Goal: Task Accomplishment & Management: Manage account settings

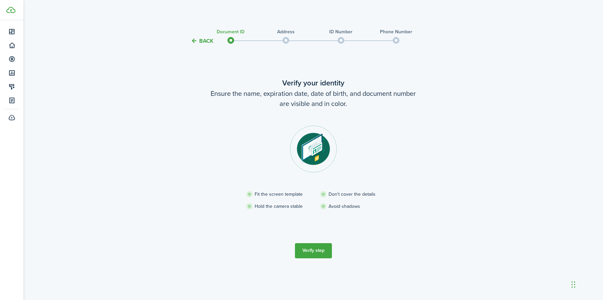
click at [317, 251] on button "Verify step" at bounding box center [313, 250] width 37 height 15
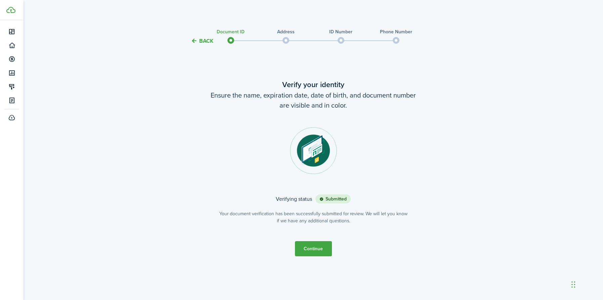
click at [311, 249] on button "Continue" at bounding box center [313, 248] width 37 height 15
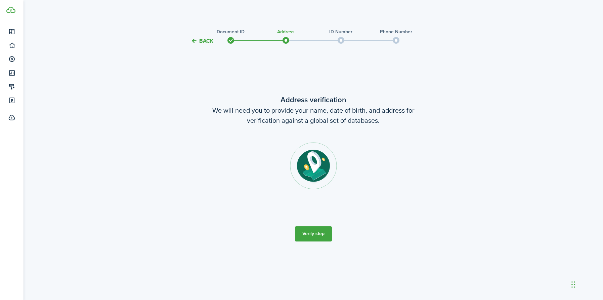
click at [310, 231] on button "Verify step" at bounding box center [313, 233] width 37 height 15
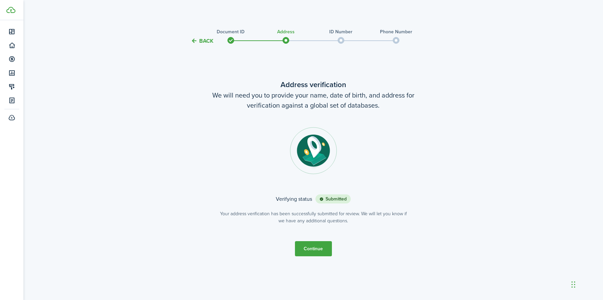
click at [305, 248] on button "Continue" at bounding box center [313, 248] width 37 height 15
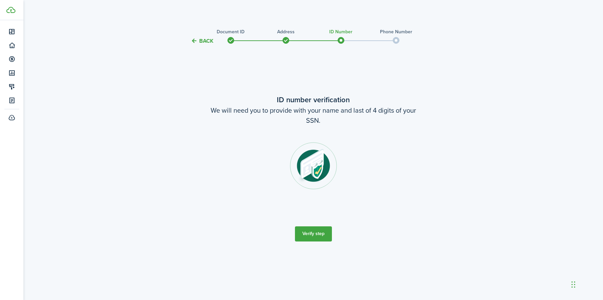
click at [308, 233] on button "Verify step" at bounding box center [313, 233] width 37 height 15
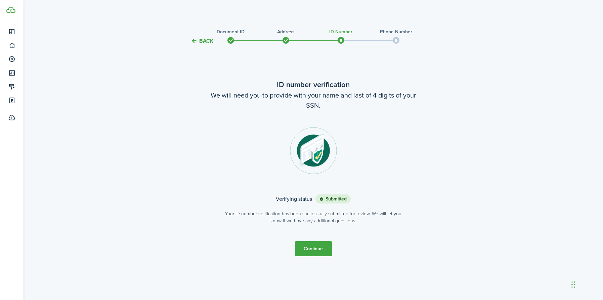
click at [311, 249] on button "Continue" at bounding box center [313, 248] width 37 height 15
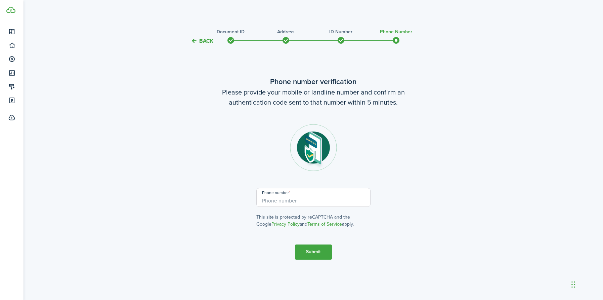
click at [278, 202] on input "Phone number" at bounding box center [314, 197] width 114 height 19
type input "[PHONE_NUMBER]"
click at [311, 250] on button "Submit" at bounding box center [313, 251] width 37 height 15
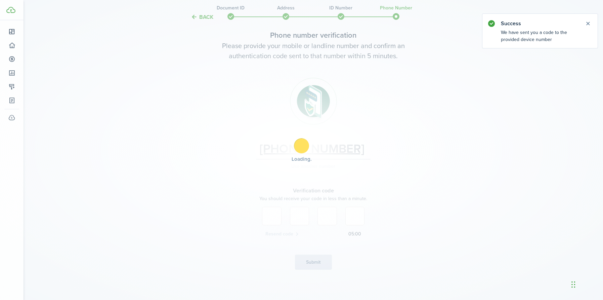
scroll to position [39, 0]
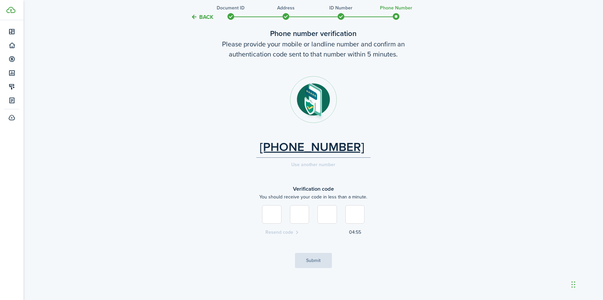
type input "1"
type input "0"
type input "4"
type input "3"
click at [314, 259] on button "Submit" at bounding box center [313, 260] width 37 height 15
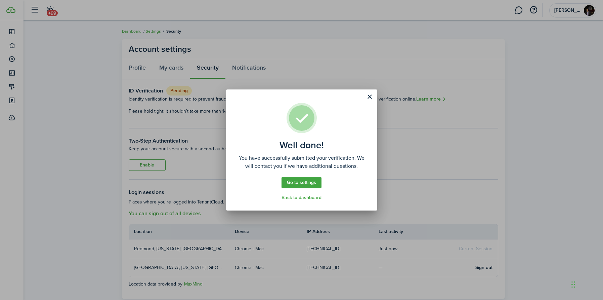
click at [303, 183] on link "Go to settings" at bounding box center [302, 182] width 40 height 11
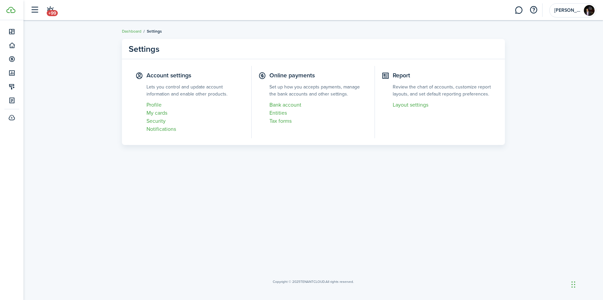
click at [275, 114] on link "Entities" at bounding box center [319, 113] width 99 height 8
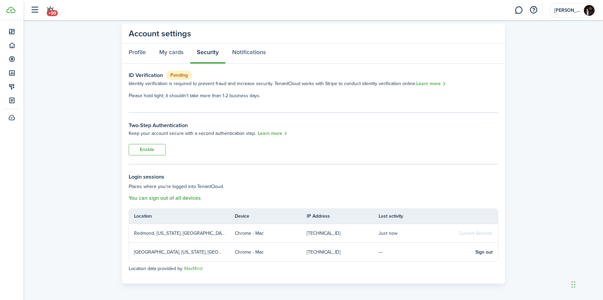
scroll to position [17, 0]
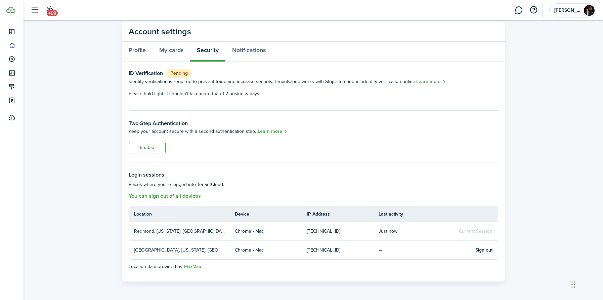
click at [142, 144] on button "Enable" at bounding box center [147, 147] width 37 height 11
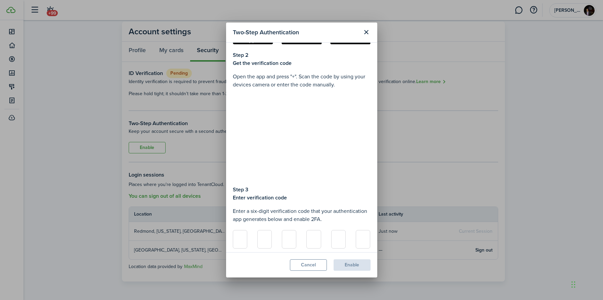
scroll to position [70, 0]
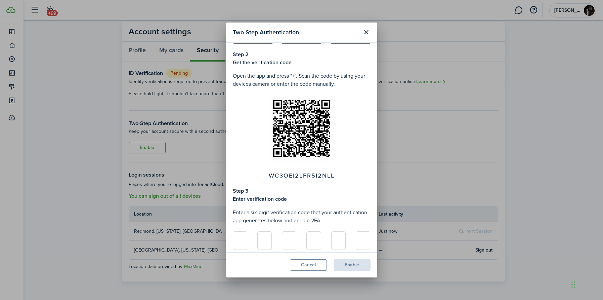
type input "5"
type input "1"
type input "9"
type input "2"
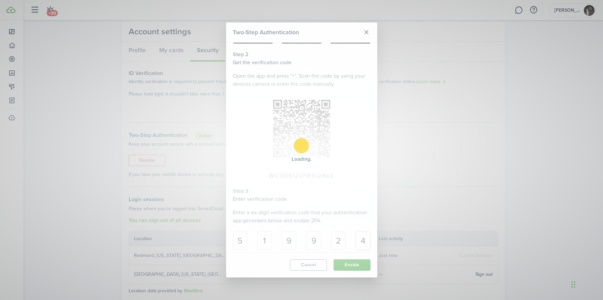
type input "4"
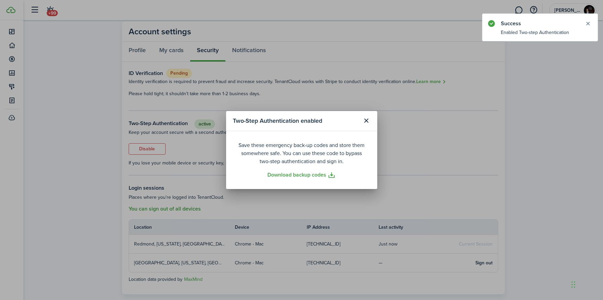
click at [590, 24] on button "Close notify" at bounding box center [588, 23] width 9 height 9
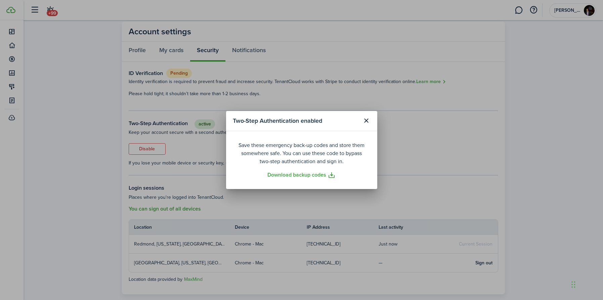
click at [303, 176] on link "Download backup codes" at bounding box center [302, 175] width 68 height 8
click at [366, 121] on button "Close modal" at bounding box center [366, 120] width 11 height 11
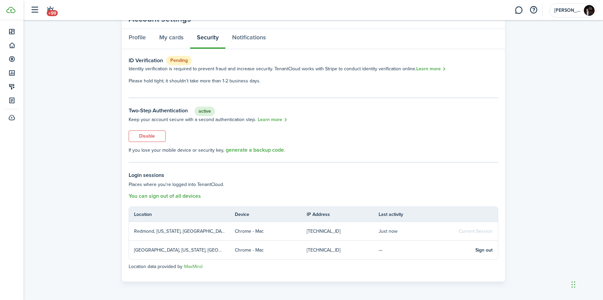
scroll to position [0, 0]
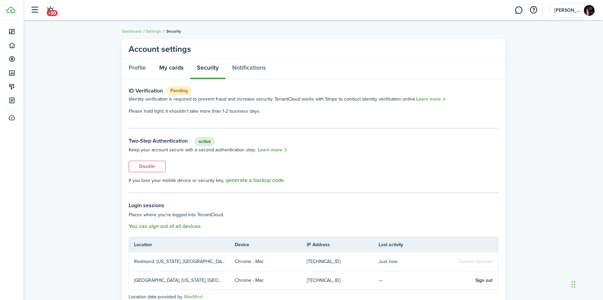
click at [173, 65] on link "My cards" at bounding box center [172, 69] width 38 height 20
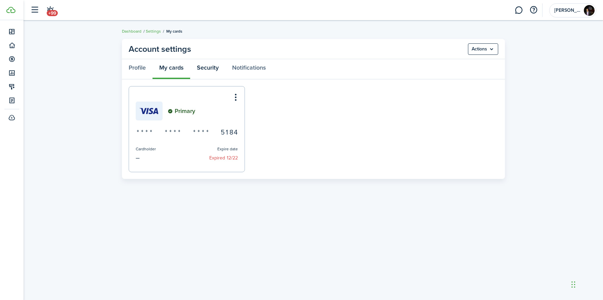
click at [205, 68] on link "Security" at bounding box center [207, 69] width 35 height 20
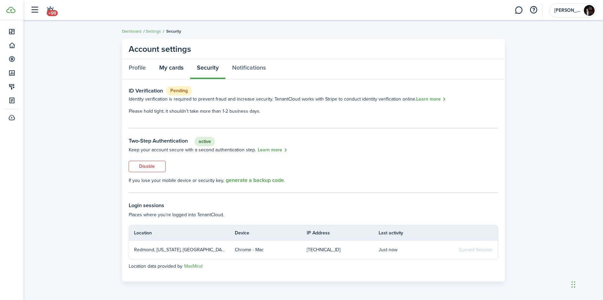
click at [174, 71] on link "My cards" at bounding box center [172, 69] width 38 height 20
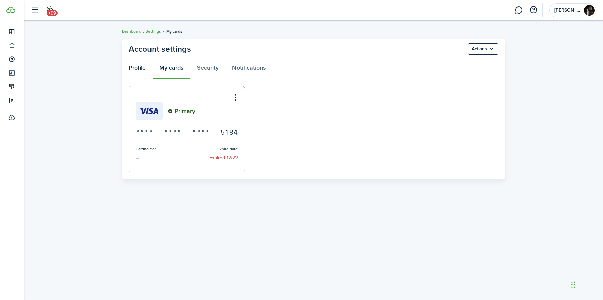
click at [142, 66] on link "Profile" at bounding box center [137, 69] width 31 height 20
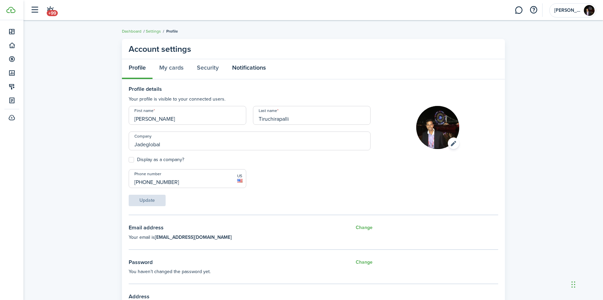
click at [249, 63] on link "Notifications" at bounding box center [249, 69] width 47 height 20
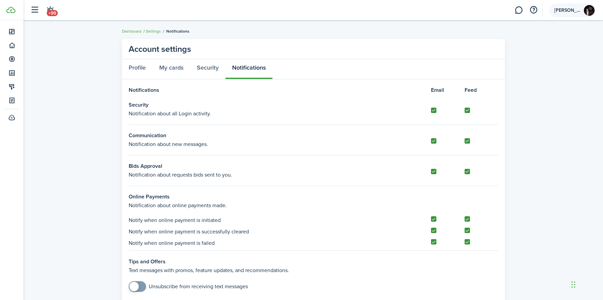
click at [587, 11] on img at bounding box center [589, 10] width 11 height 11
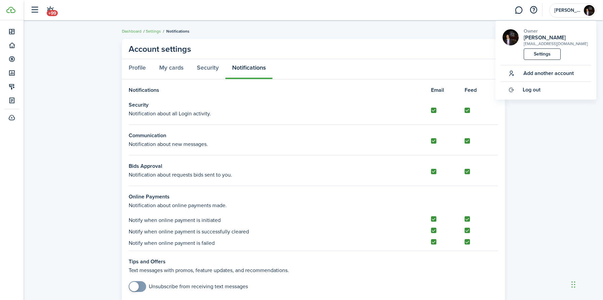
click at [542, 60] on link "Settings" at bounding box center [542, 53] width 37 height 11
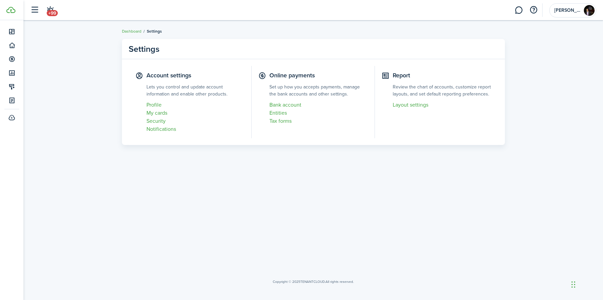
click at [293, 104] on link "Bank account" at bounding box center [319, 105] width 99 height 8
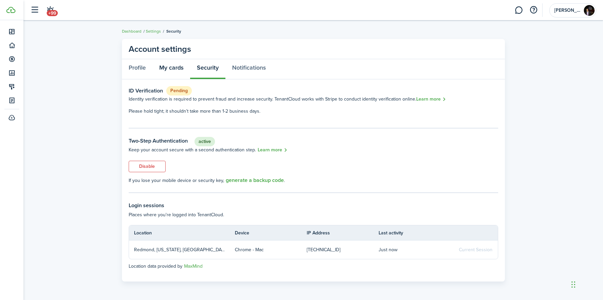
click at [169, 71] on link "My cards" at bounding box center [172, 69] width 38 height 20
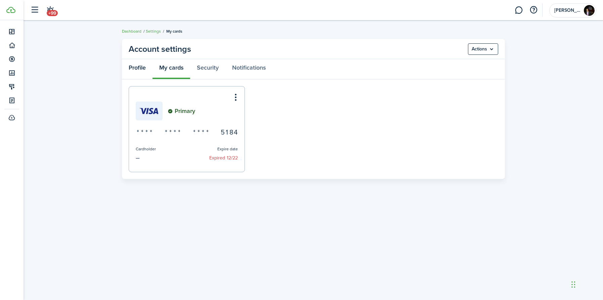
click at [132, 69] on link "Profile" at bounding box center [137, 69] width 31 height 20
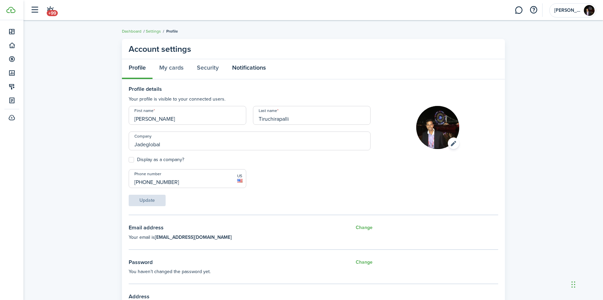
click at [267, 71] on link "Notifications" at bounding box center [249, 69] width 47 height 20
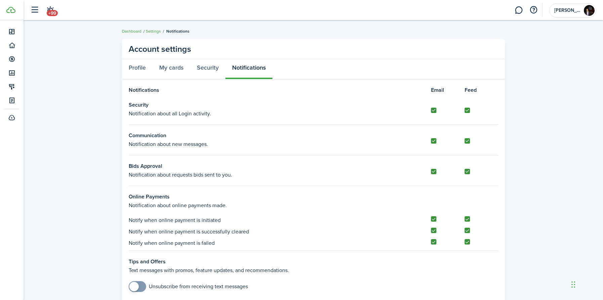
scroll to position [24, 0]
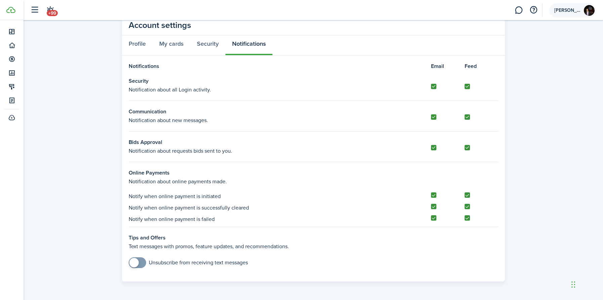
click at [589, 7] on img at bounding box center [589, 10] width 11 height 11
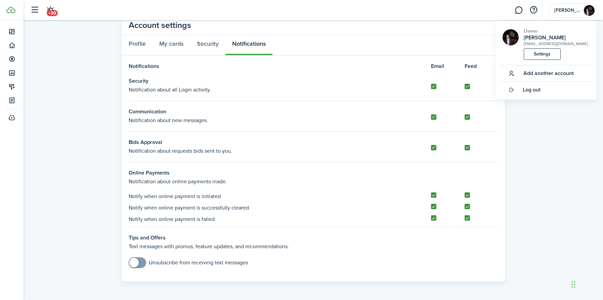
click at [540, 60] on link "Settings" at bounding box center [542, 53] width 37 height 11
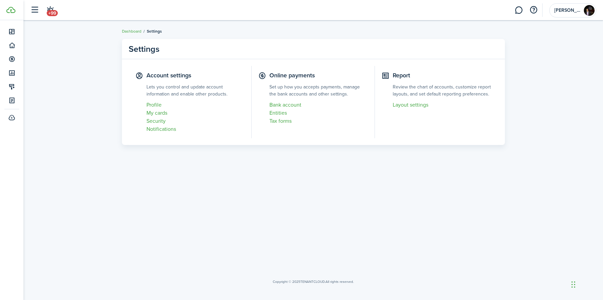
click at [279, 103] on link "Bank account" at bounding box center [319, 105] width 99 height 8
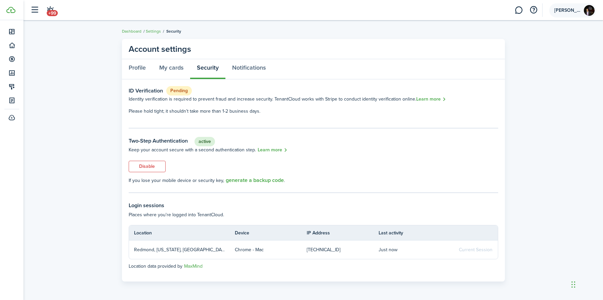
click at [588, 11] on img at bounding box center [589, 10] width 11 height 11
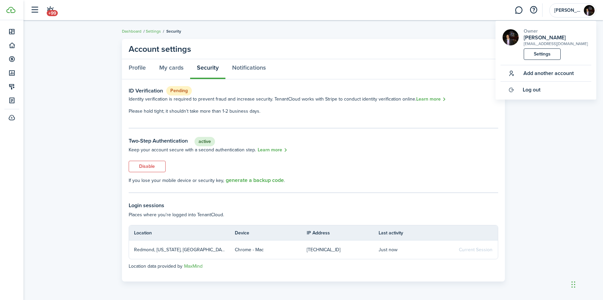
click at [537, 60] on link "Settings" at bounding box center [542, 53] width 37 height 11
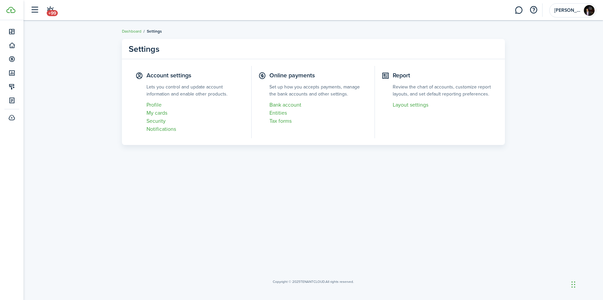
click at [278, 112] on link "Entities" at bounding box center [319, 113] width 99 height 8
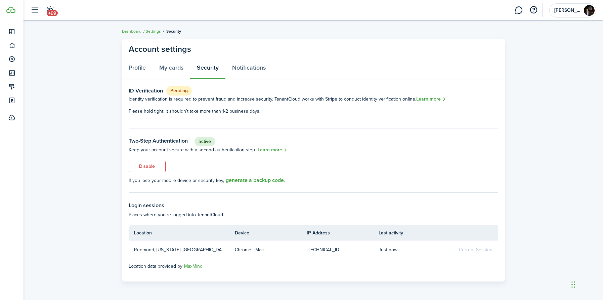
click at [150, 32] on link "Settings" at bounding box center [153, 31] width 15 height 6
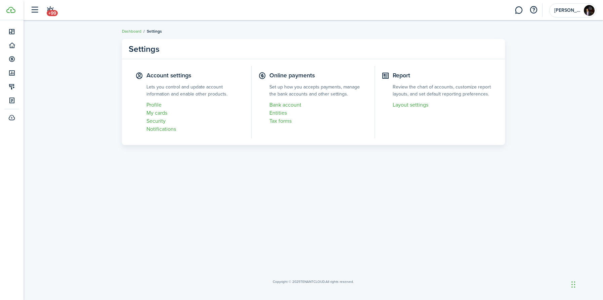
click at [281, 104] on link "Bank account" at bounding box center [319, 105] width 99 height 8
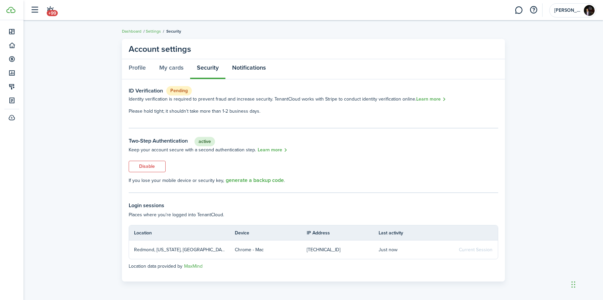
click at [251, 73] on link "Notifications" at bounding box center [249, 69] width 47 height 20
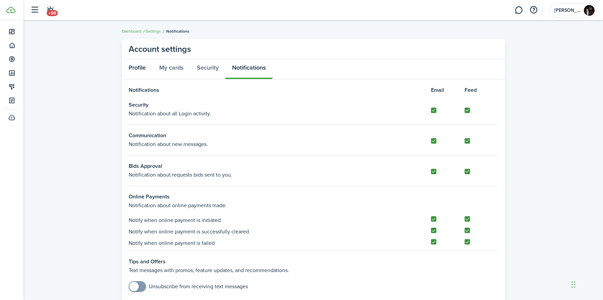
click at [146, 66] on link "Profile" at bounding box center [137, 69] width 31 height 20
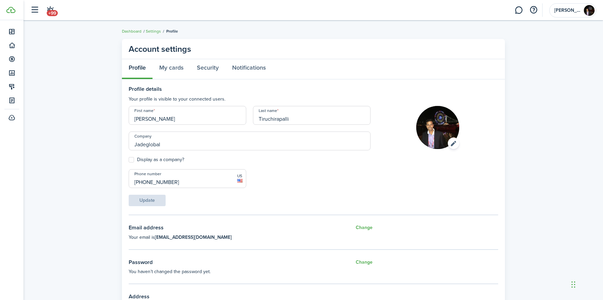
click at [158, 34] on link "Settings" at bounding box center [153, 31] width 15 height 6
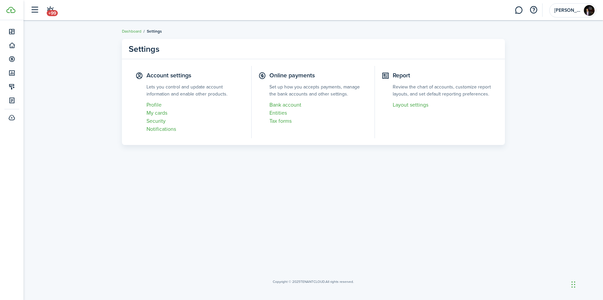
click at [158, 126] on link "Notifications" at bounding box center [196, 129] width 99 height 8
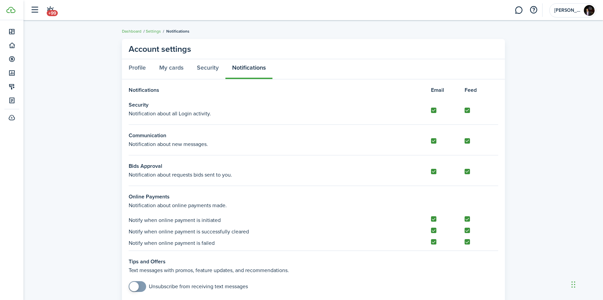
click at [152, 32] on link "Settings" at bounding box center [153, 31] width 15 height 6
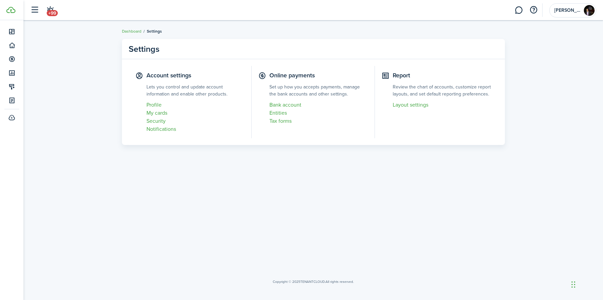
click at [275, 102] on link "Bank account" at bounding box center [319, 105] width 99 height 8
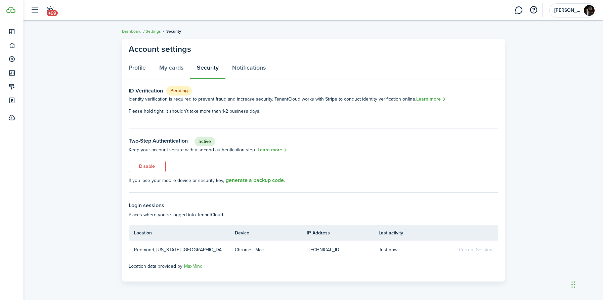
click at [151, 31] on link "Settings" at bounding box center [153, 31] width 15 height 6
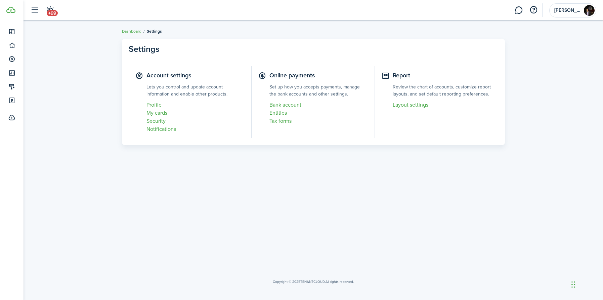
click at [400, 104] on link "Layout settings" at bounding box center [442, 105] width 99 height 8
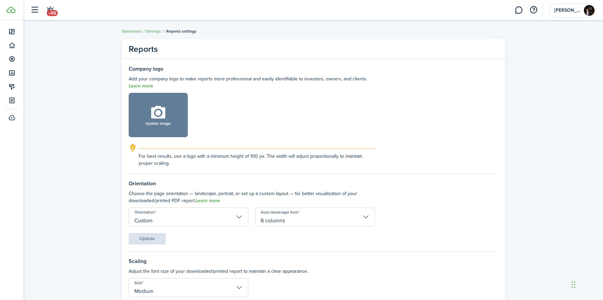
click at [153, 35] on ul "Dashboard Settings Reports settings" at bounding box center [159, 31] width 75 height 9
click at [153, 33] on link "Settings" at bounding box center [153, 31] width 15 height 6
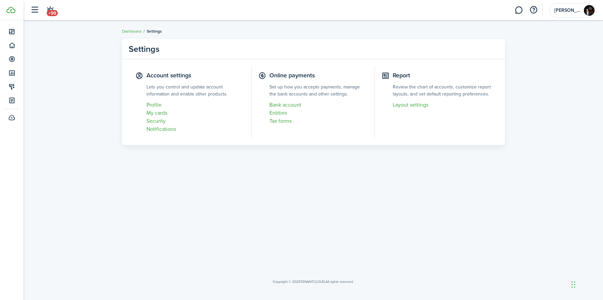
click at [279, 123] on link "Tax forms" at bounding box center [319, 121] width 99 height 8
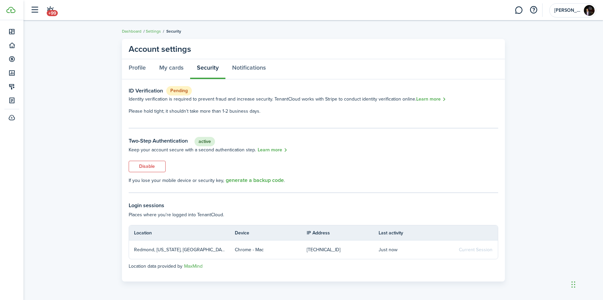
click at [151, 34] on link "Settings" at bounding box center [153, 31] width 15 height 6
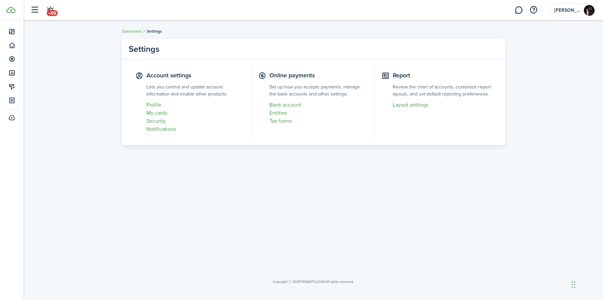
click at [276, 113] on link "Entities" at bounding box center [319, 113] width 99 height 8
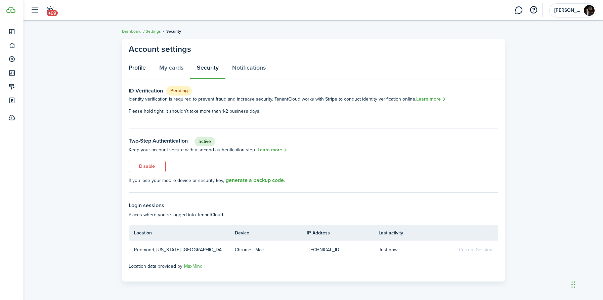
click at [132, 67] on link "Profile" at bounding box center [137, 69] width 31 height 20
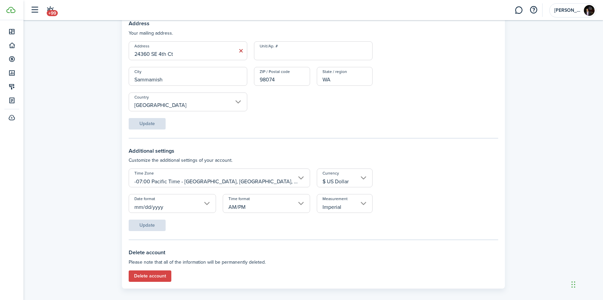
scroll to position [280, 0]
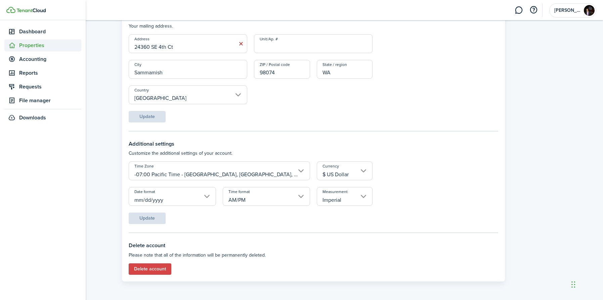
click at [26, 46] on span "Properties" at bounding box center [50, 45] width 62 height 8
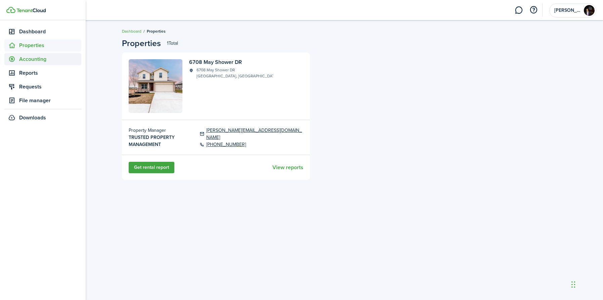
click at [28, 56] on span "Accounting" at bounding box center [50, 59] width 62 height 8
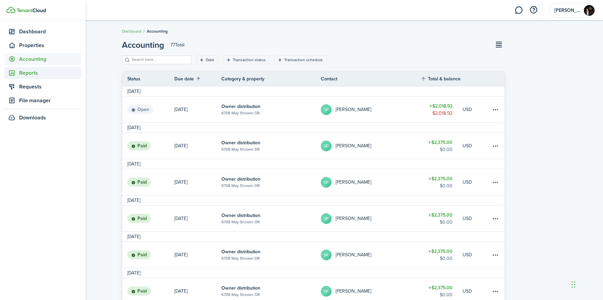
click at [28, 72] on span "Reports" at bounding box center [50, 73] width 62 height 8
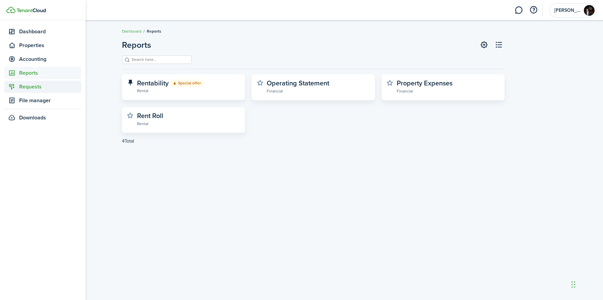
click at [25, 83] on span "Requests" at bounding box center [50, 87] width 62 height 8
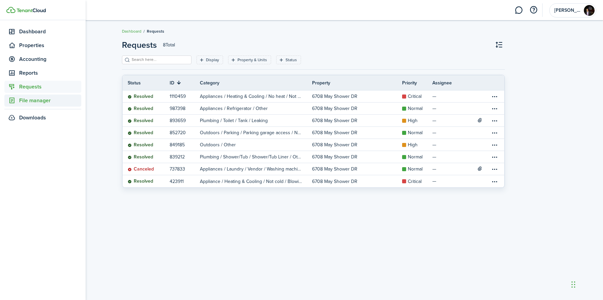
click at [30, 105] on link "File manager" at bounding box center [42, 100] width 77 height 12
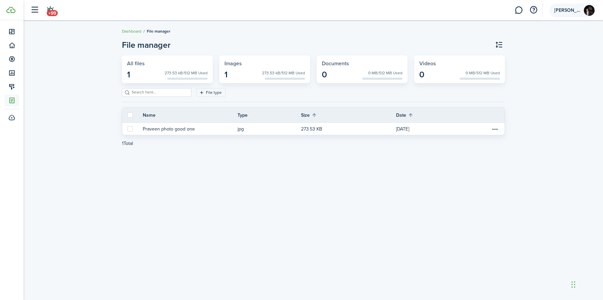
click at [587, 10] on img at bounding box center [589, 10] width 11 height 11
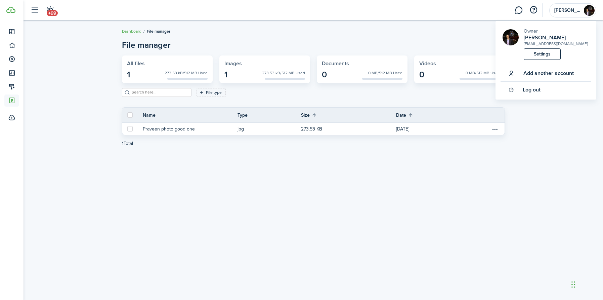
click at [537, 60] on link "Settings" at bounding box center [542, 53] width 37 height 11
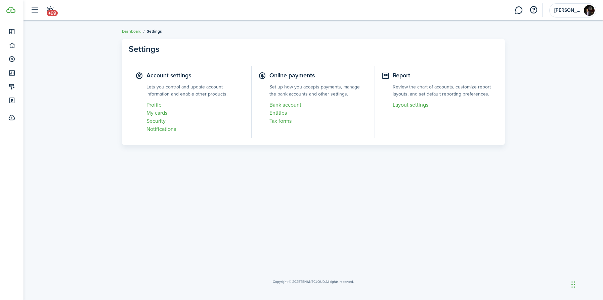
click at [282, 105] on link "Bank account" at bounding box center [319, 105] width 99 height 8
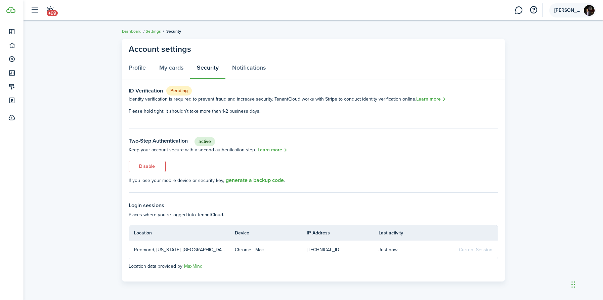
click at [594, 12] on img at bounding box center [589, 10] width 11 height 11
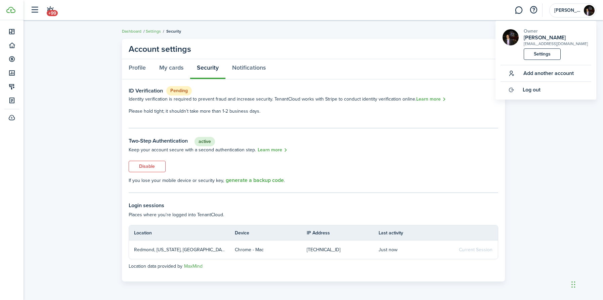
click at [542, 60] on link "Settings" at bounding box center [542, 53] width 37 height 11
